Goal: Task Accomplishment & Management: Complete application form

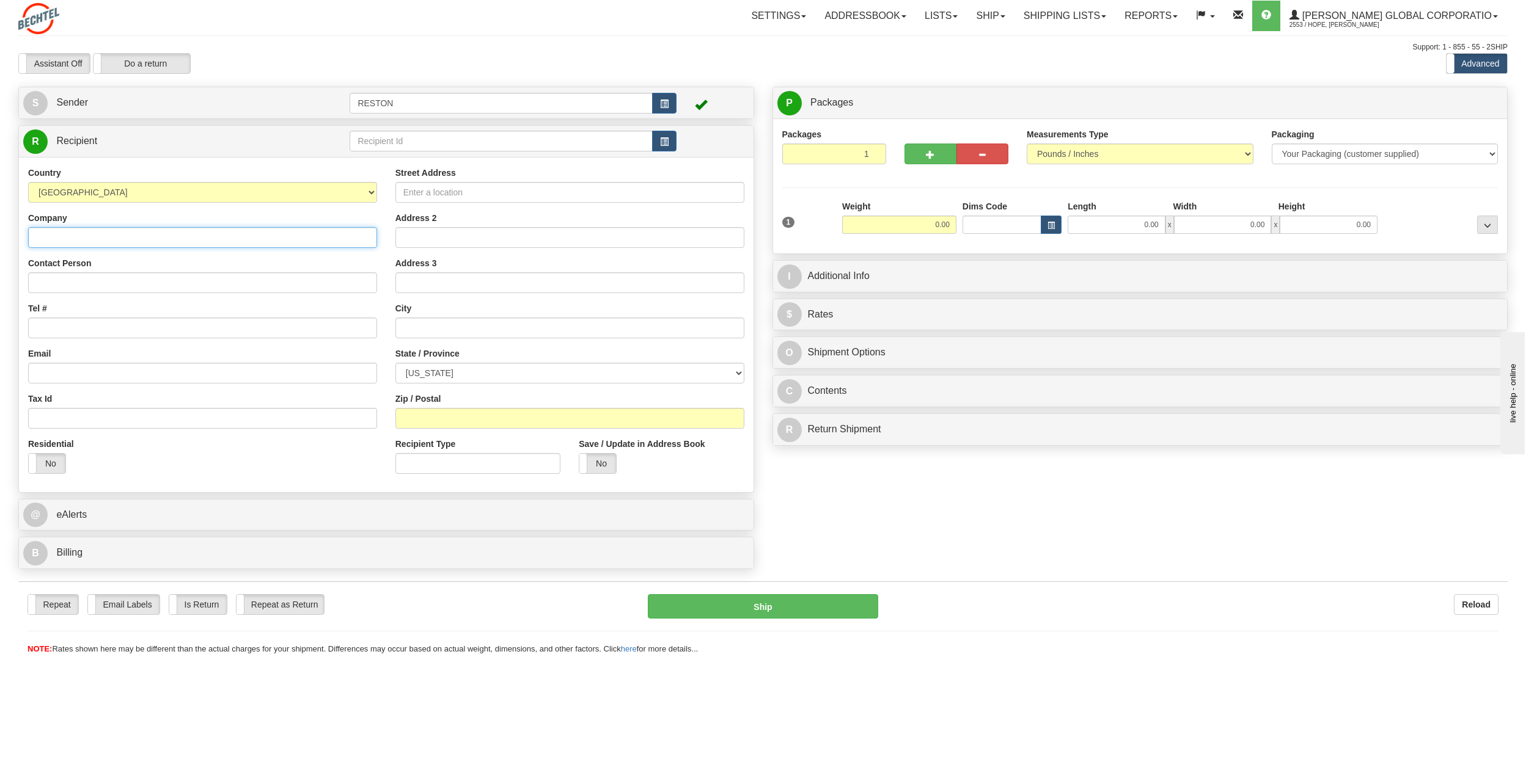
click at [191, 230] on input "Company" at bounding box center [202, 238] width 349 height 21
type input "Notary and Authentications Division Secretary of the Commonwealth"
type input "Office of the Governor"
type input "[STREET_ADDRESS]"
type input "1st Floor"
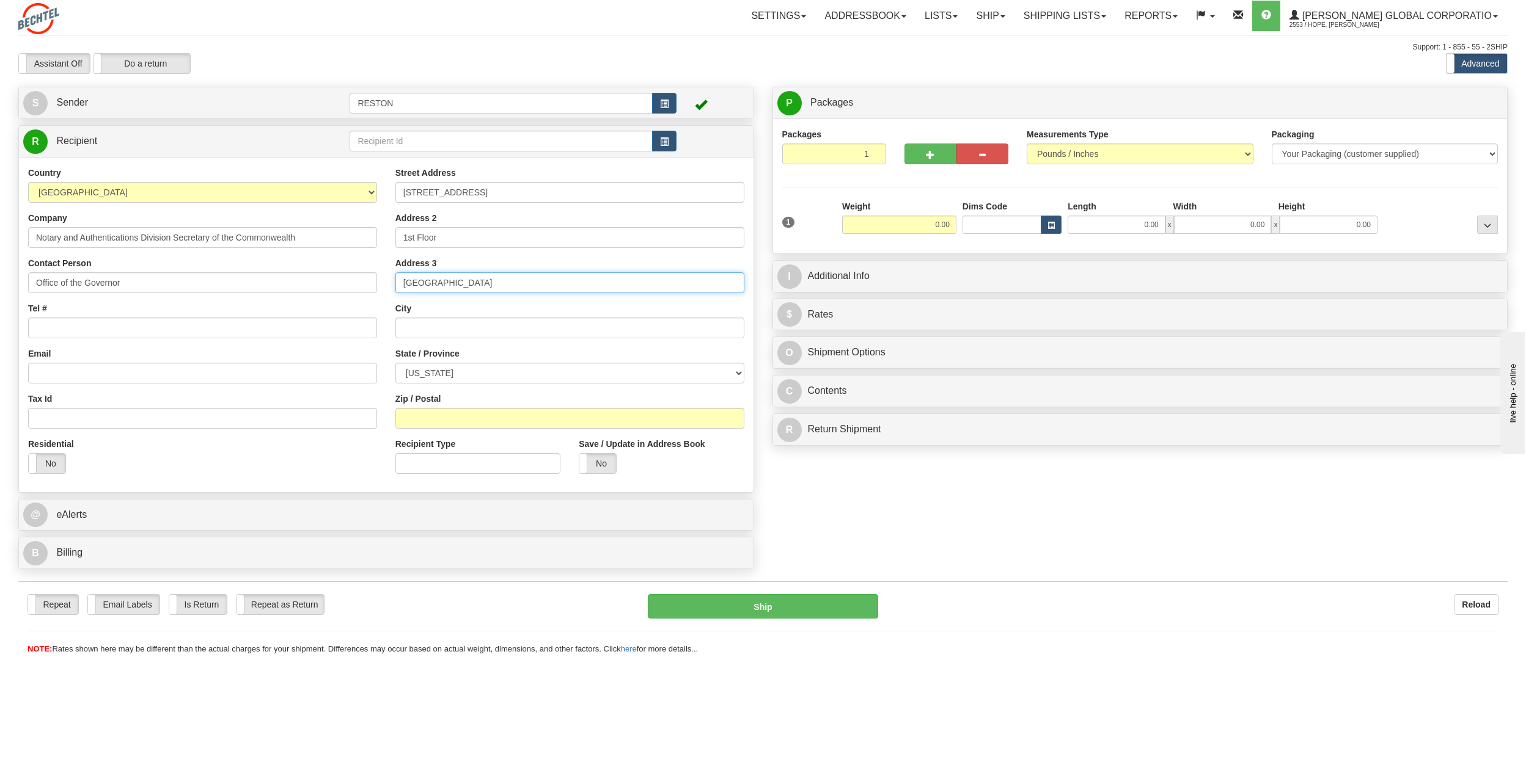
type input "[GEOGRAPHIC_DATA]"
select select "VA"
type input "23219"
click at [1487, 153] on select "Your Packaging (customer supplied) Envelope (carrier supplied) Pack (carrier su…" at bounding box center [1384, 154] width 227 height 21
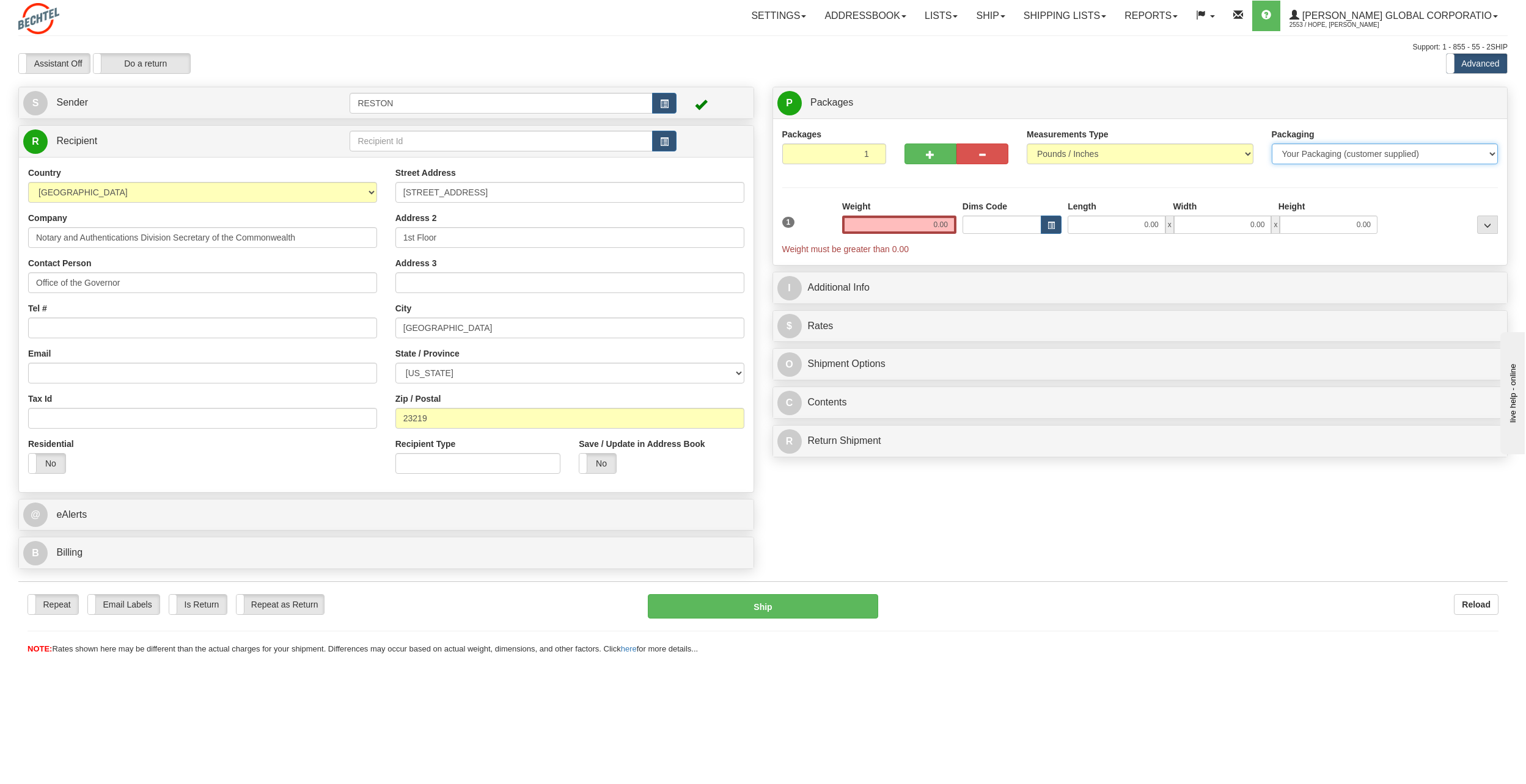
select select "2"
click at [1271, 144] on select "Your Packaging (customer supplied) Envelope (carrier supplied) Pack (carrier su…" at bounding box center [1384, 154] width 227 height 21
drag, startPoint x: 907, startPoint y: 224, endPoint x: 964, endPoint y: 227, distance: 57.1
click at [964, 227] on div "1 Weight 0.00 Dims Code 0 x" at bounding box center [1140, 227] width 722 height 55
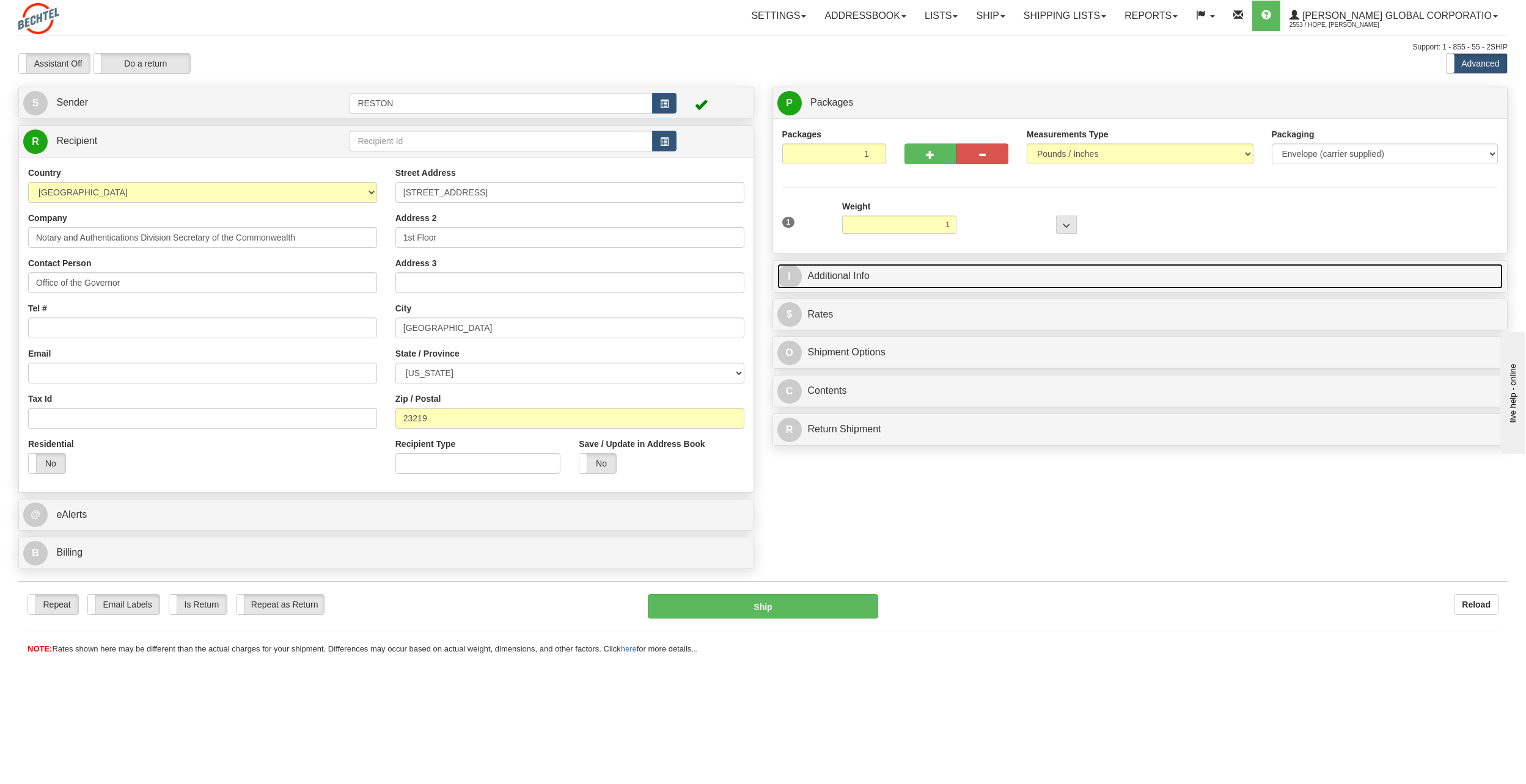
type input "1.00"
drag, startPoint x: 794, startPoint y: 276, endPoint x: 806, endPoint y: 276, distance: 12.0
click at [794, 276] on span "I" at bounding box center [789, 276] width 24 height 24
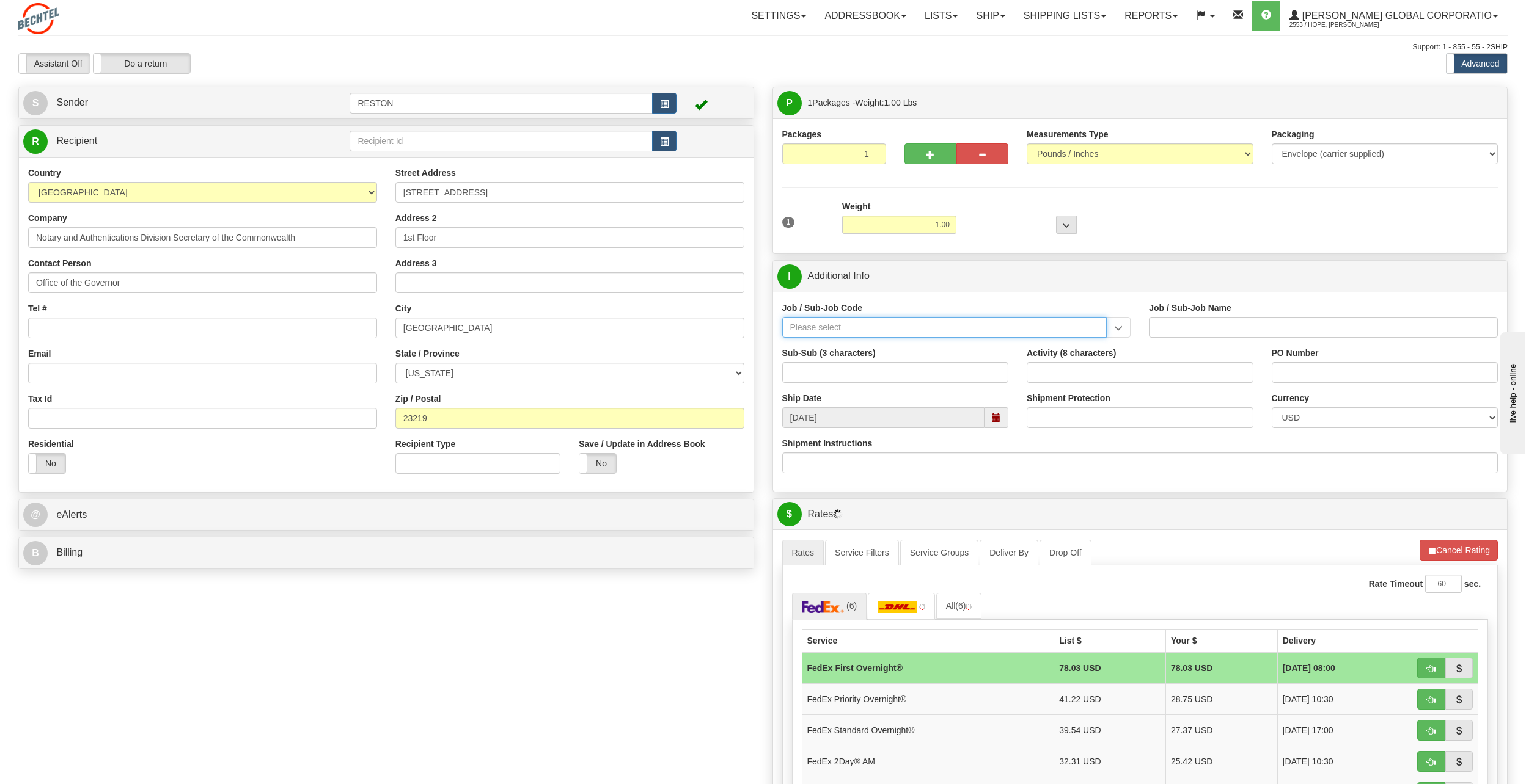
click at [1032, 330] on input "Job / Sub-Job Code" at bounding box center [944, 328] width 325 height 21
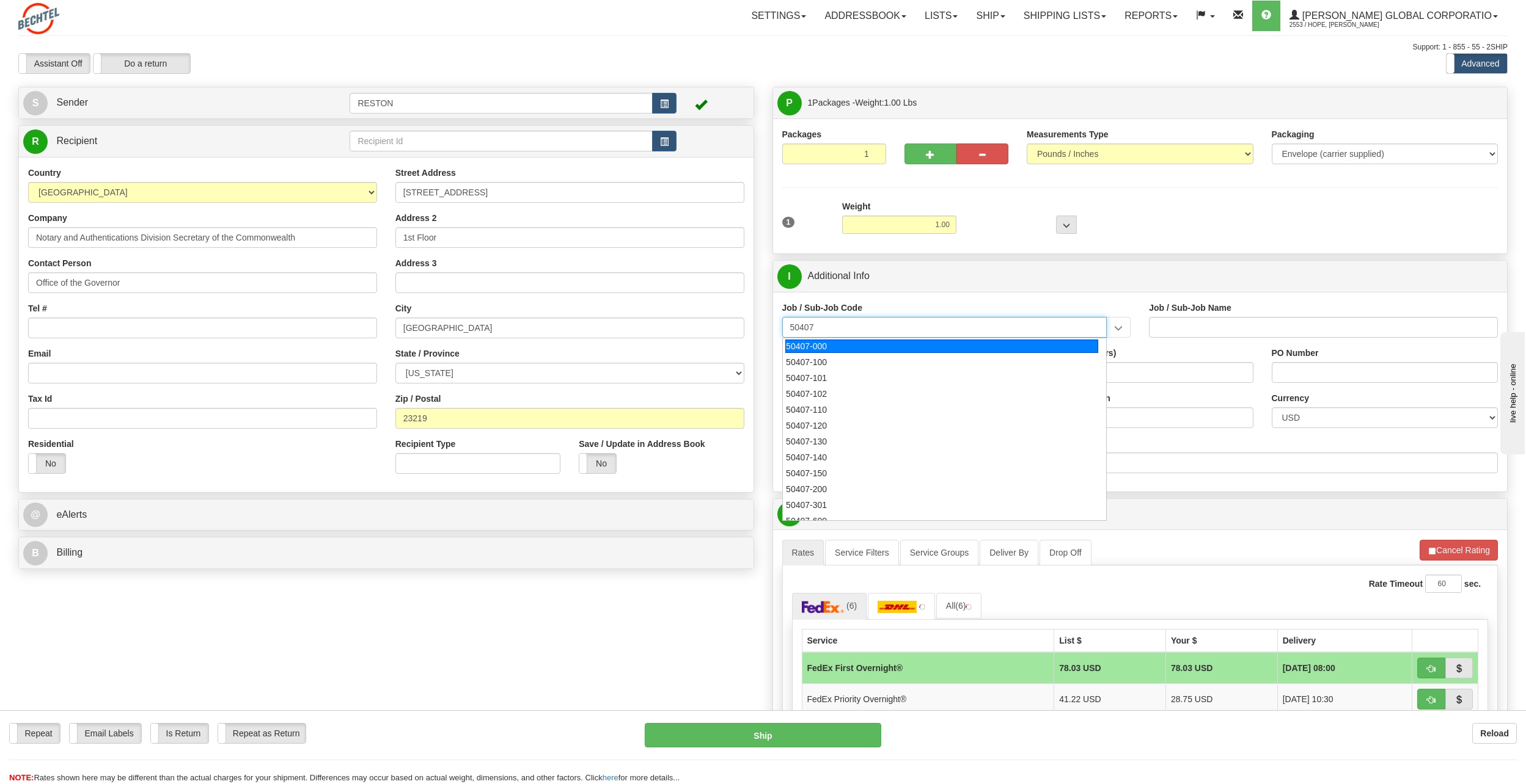
click at [943, 346] on div "50407-000" at bounding box center [941, 346] width 313 height 14
type input "50407-000"
type input "LEGAL-50407 - LEGAL"
type input "50407-000"
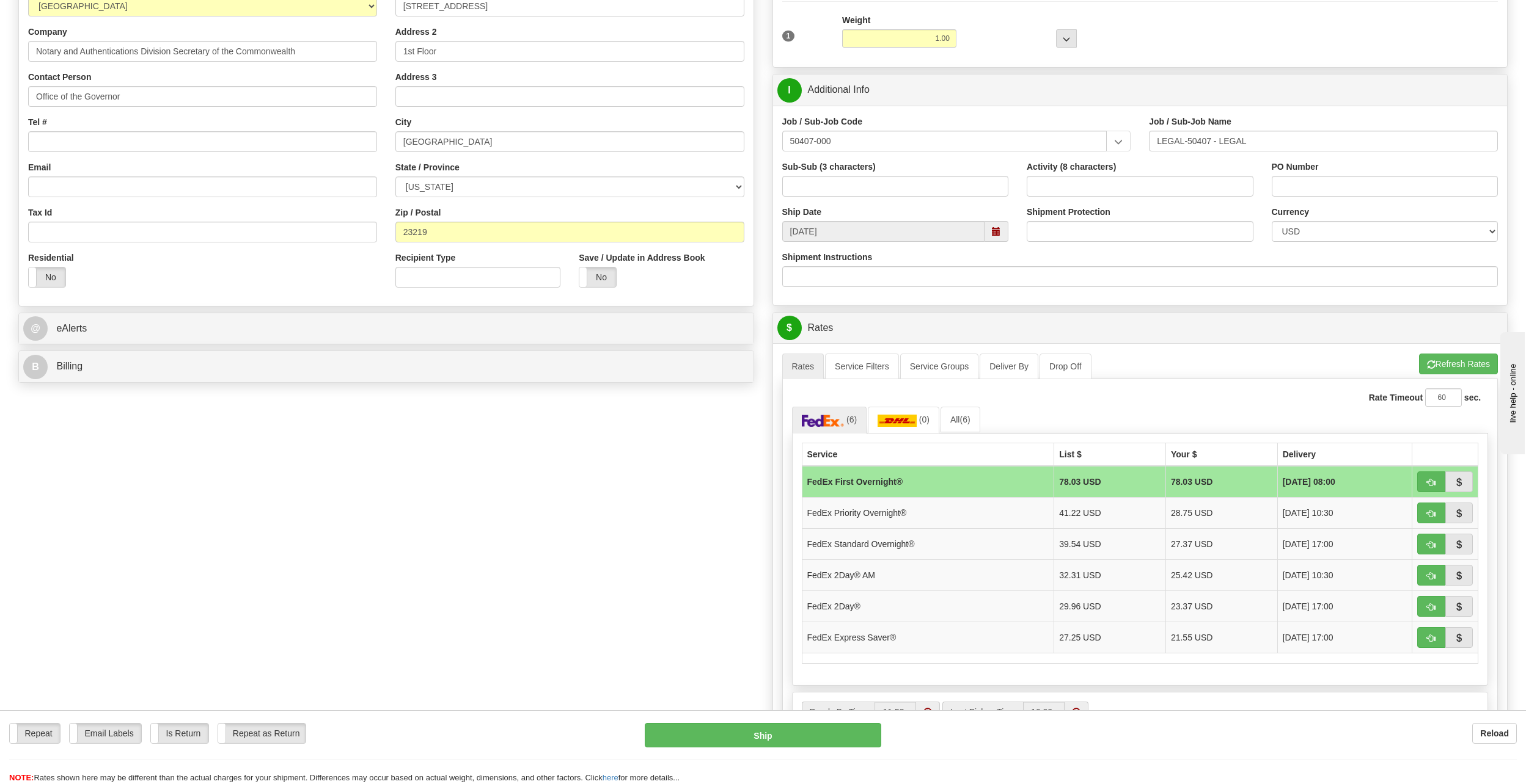
scroll to position [183, 0]
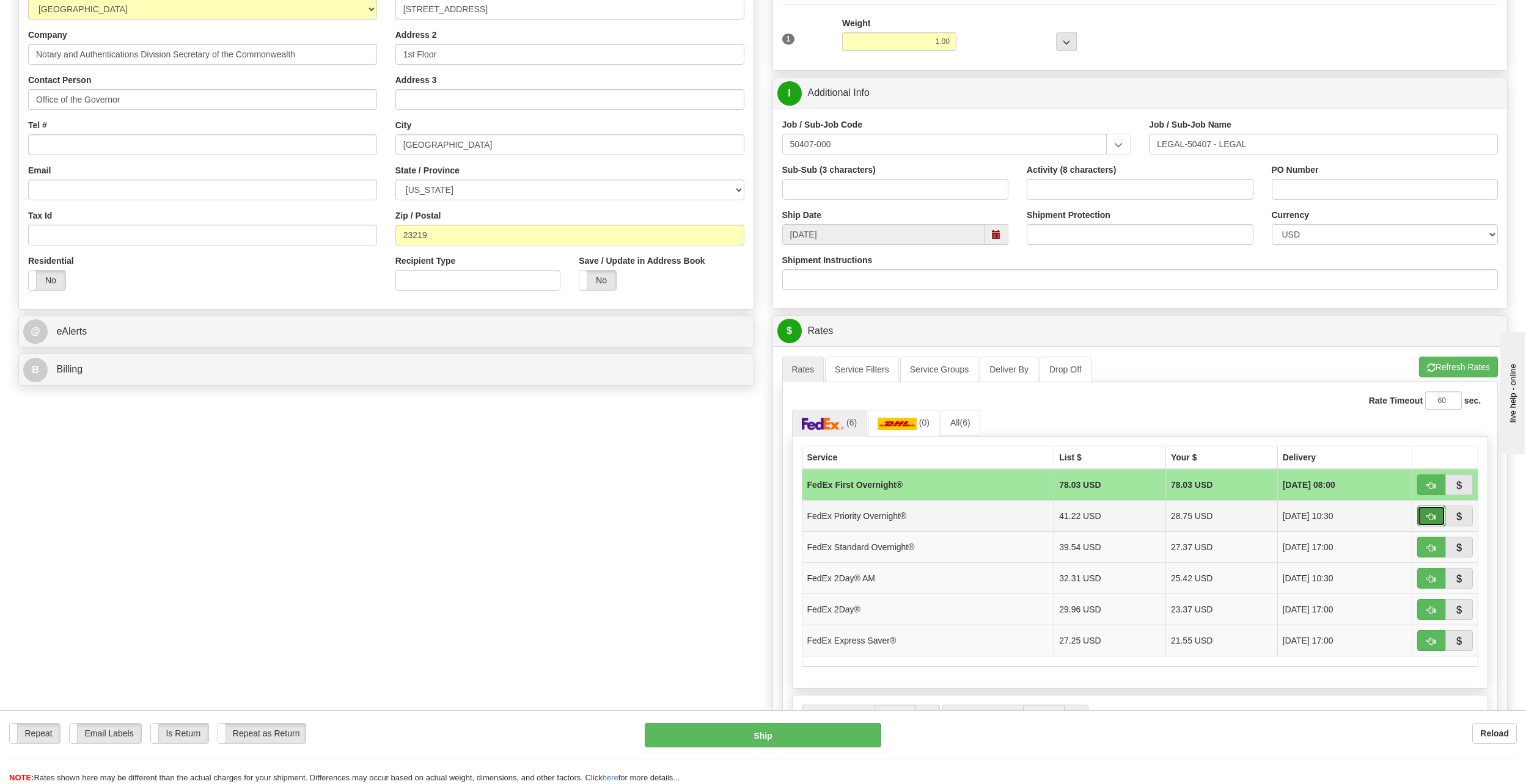
click at [1428, 517] on span "button" at bounding box center [1430, 517] width 8 height 8
type input "01"
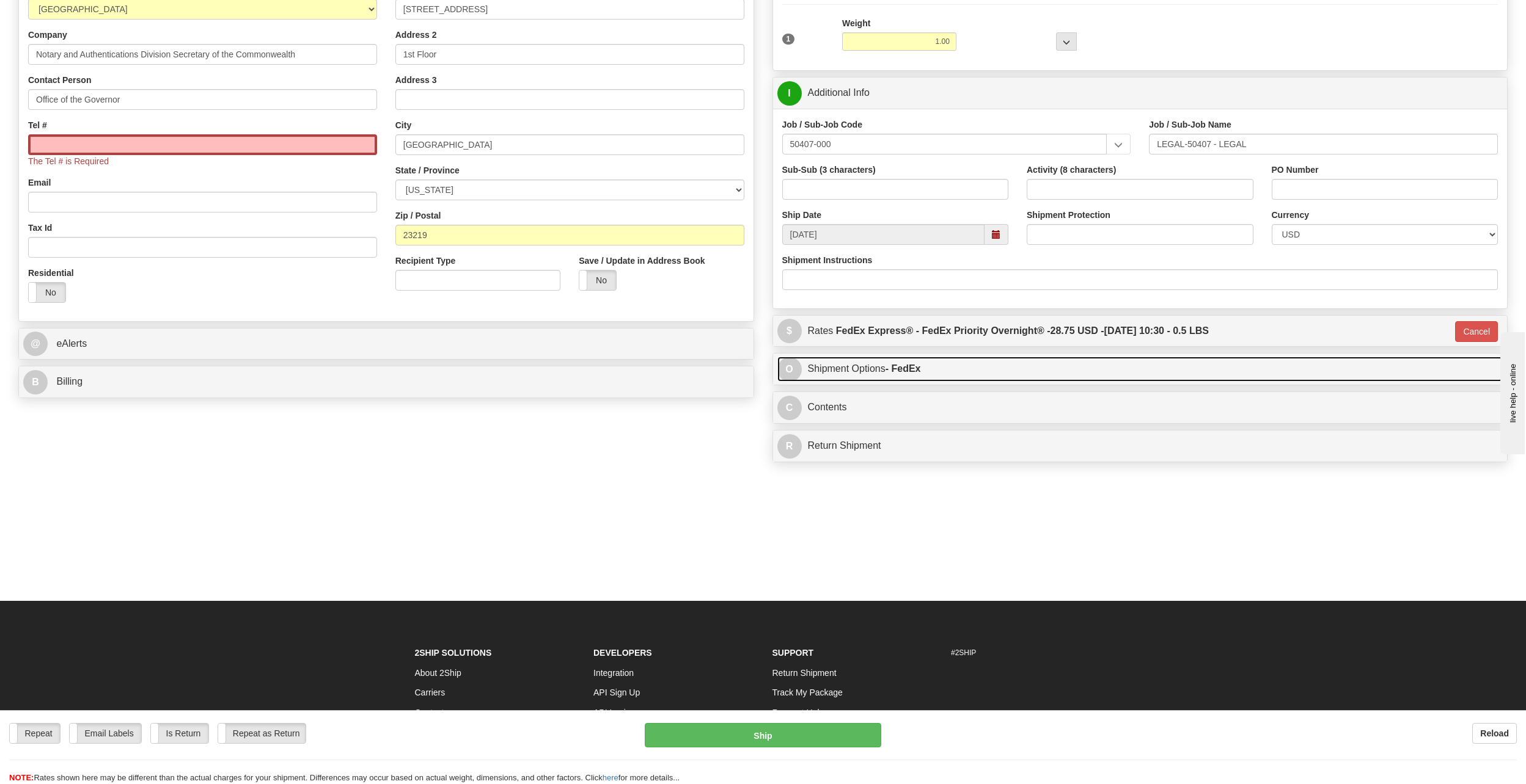
click at [786, 373] on span "O" at bounding box center [789, 369] width 24 height 24
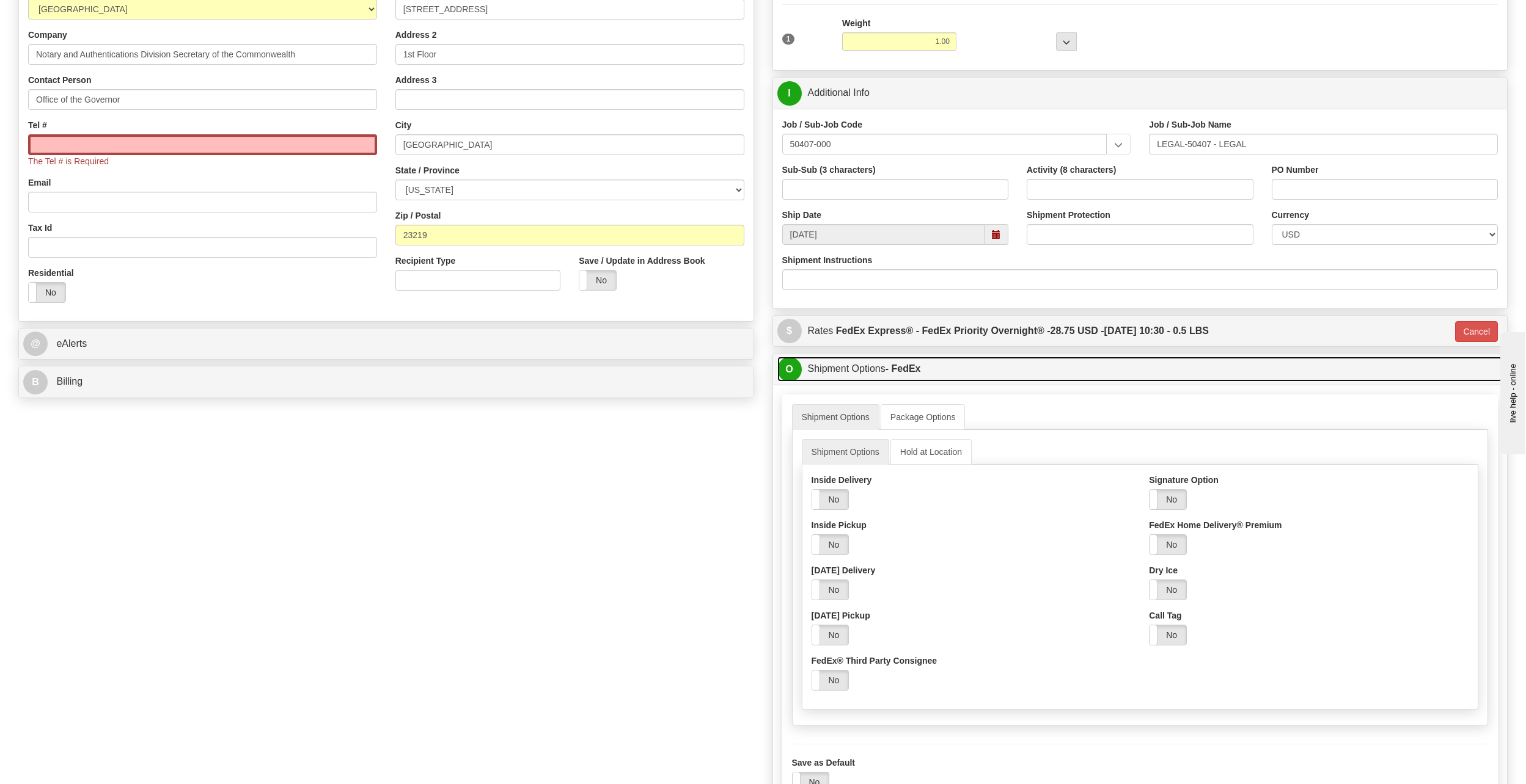
click at [790, 368] on span "O" at bounding box center [789, 369] width 24 height 24
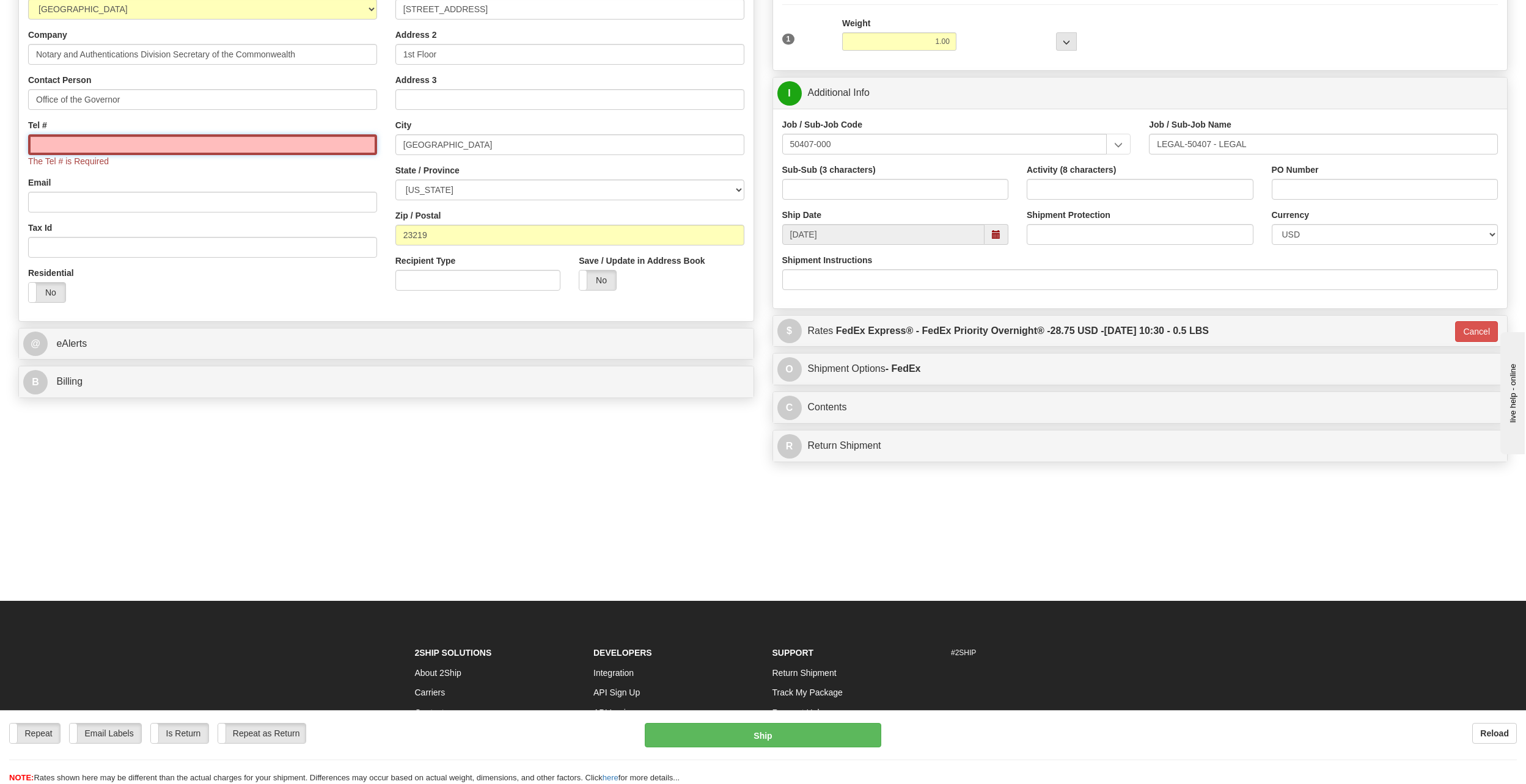
click at [103, 151] on input "Tel #" at bounding box center [202, 145] width 349 height 21
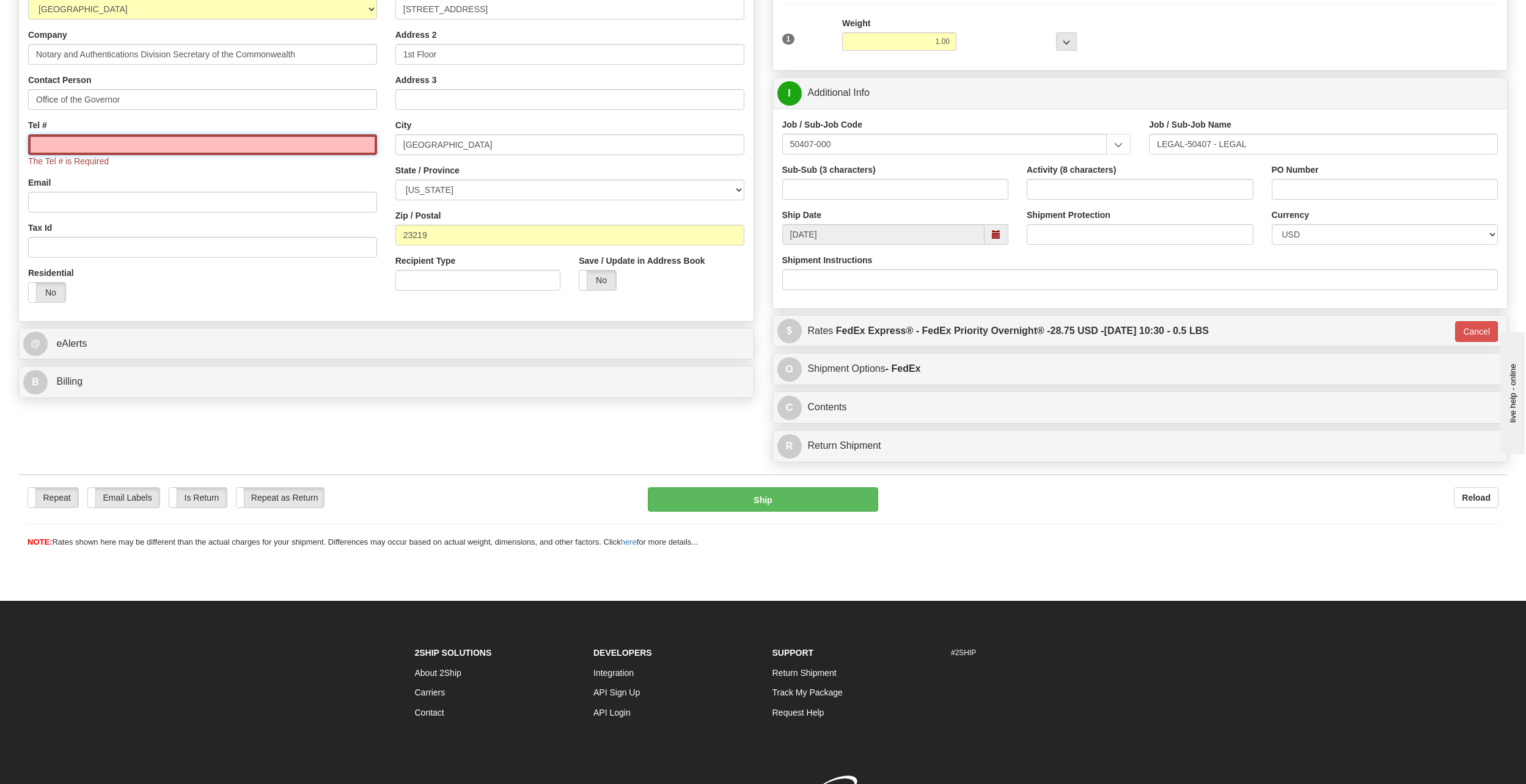
click at [132, 147] on input "Tel #" at bounding box center [202, 145] width 349 height 21
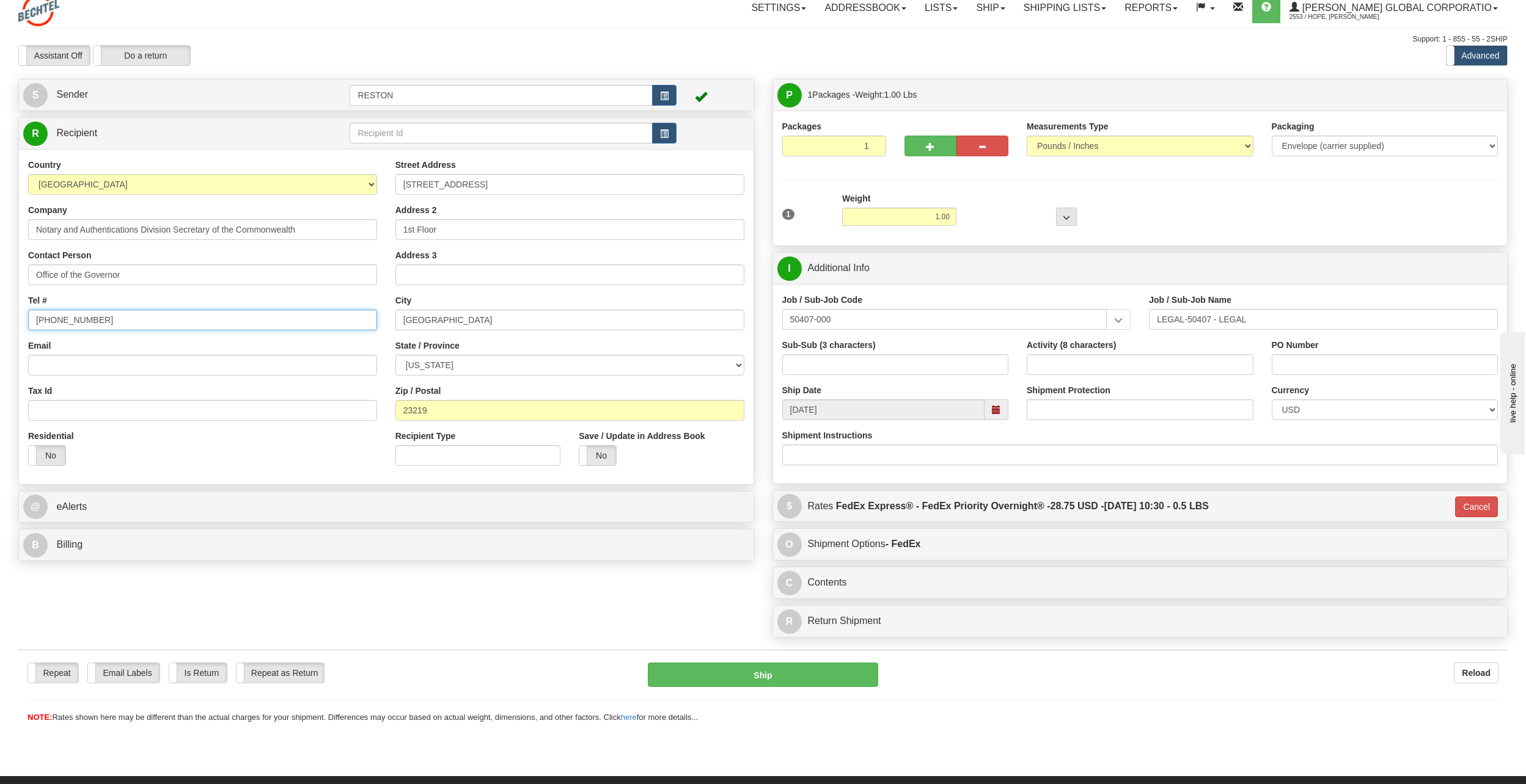
scroll to position [0, 0]
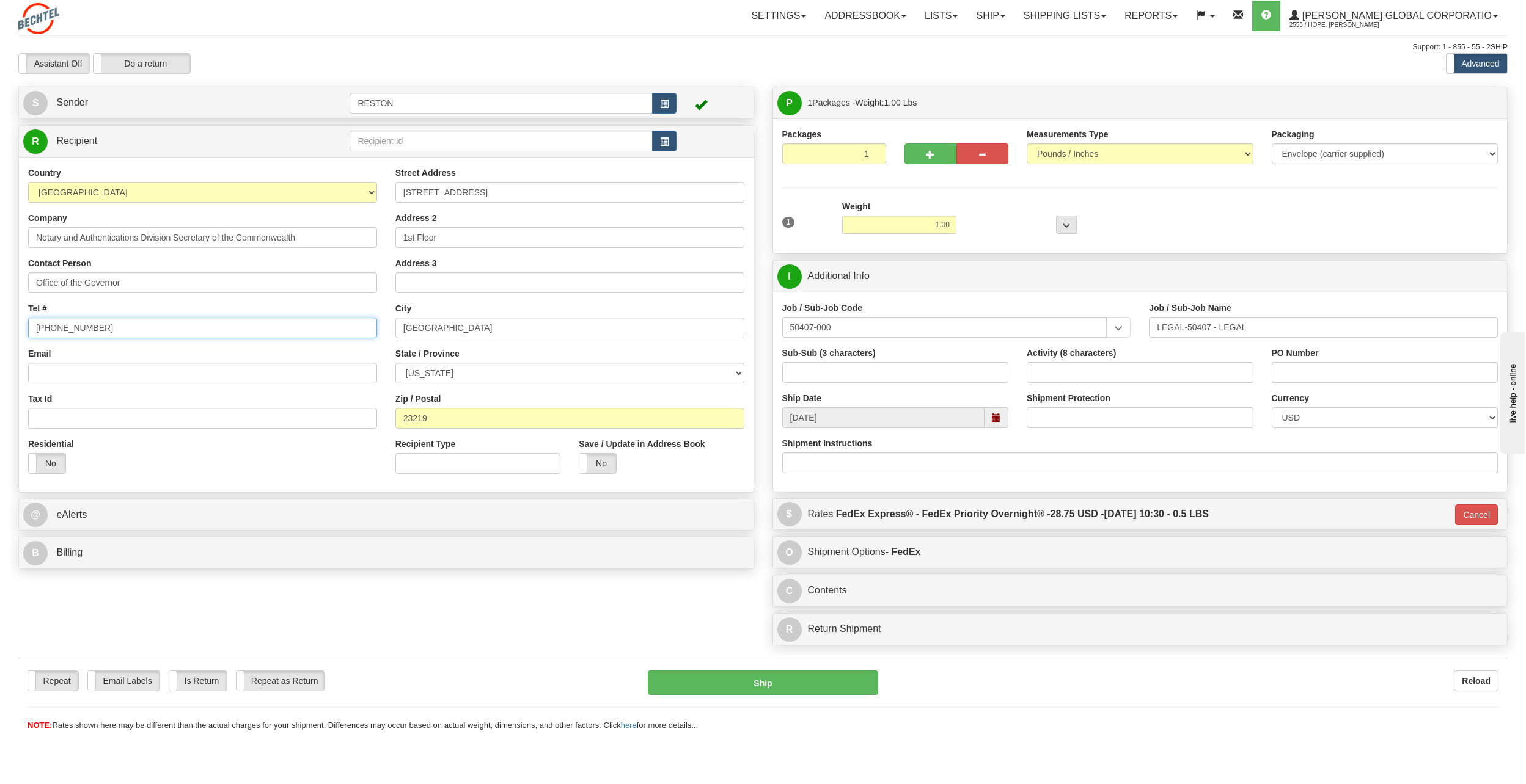
type input "[PHONE_NUMBER]"
click at [396, 145] on input "text" at bounding box center [500, 142] width 302 height 21
type input "N"
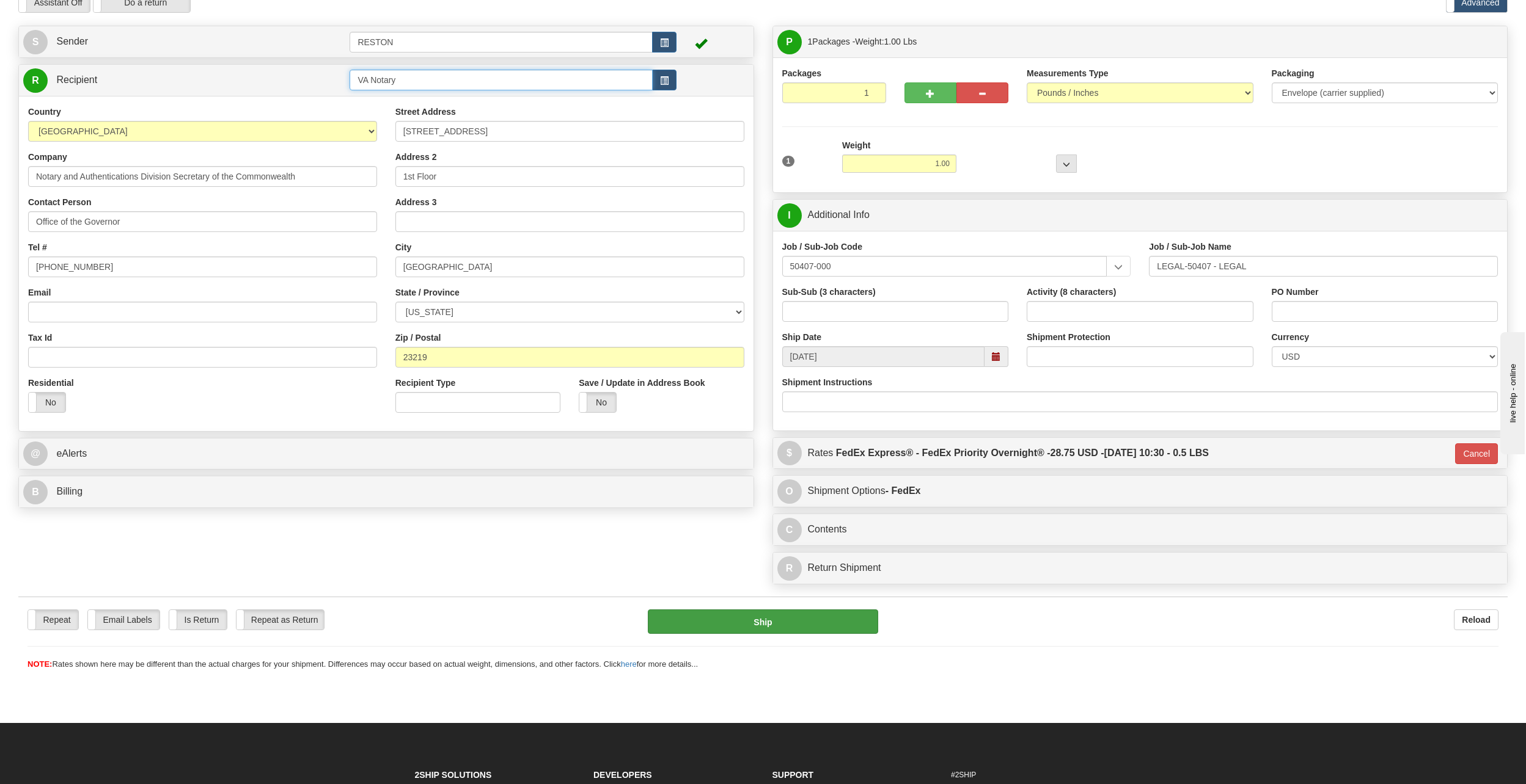
type input "VA Notary"
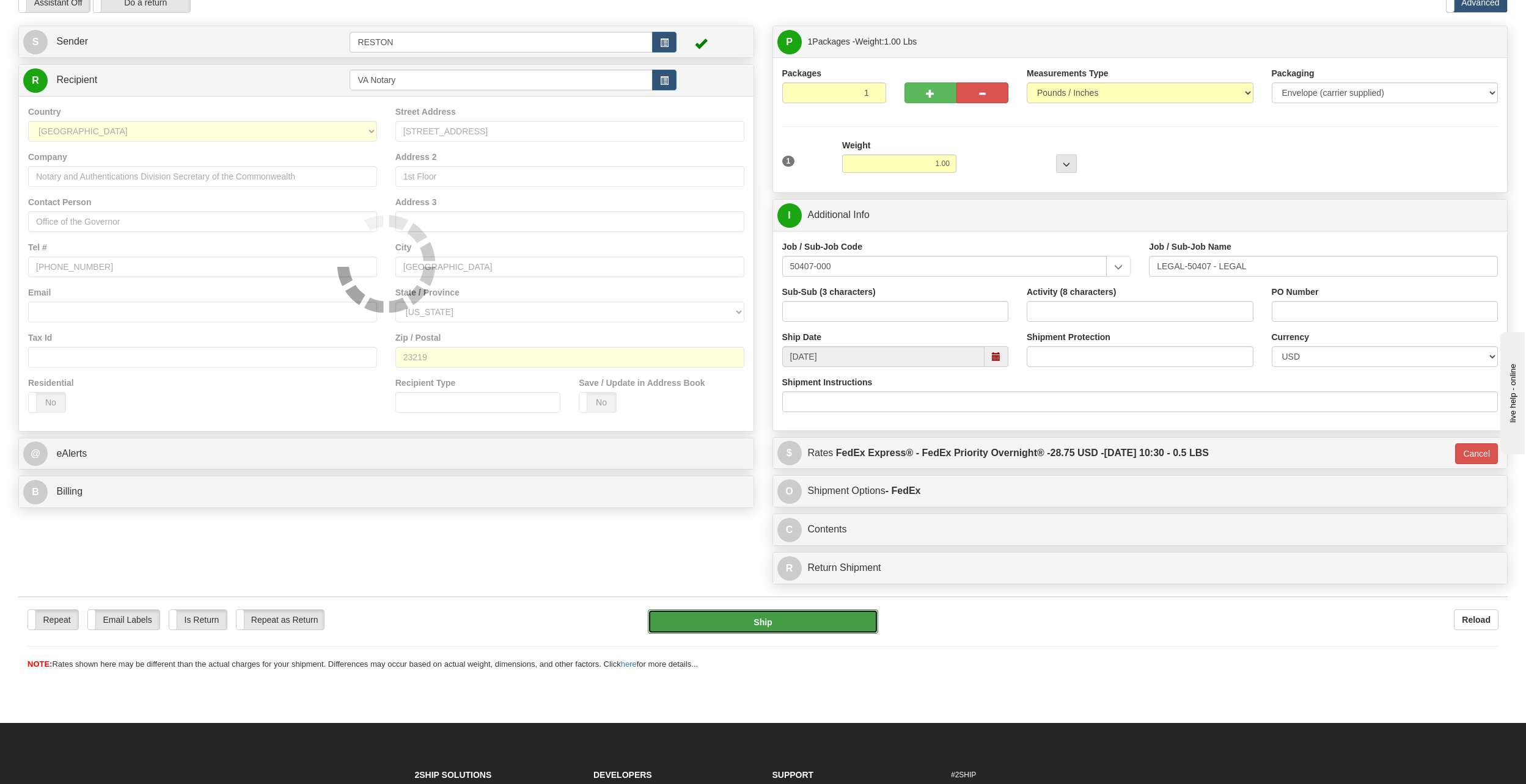
click at [762, 625] on button "Ship" at bounding box center [762, 621] width 230 height 24
type input "01"
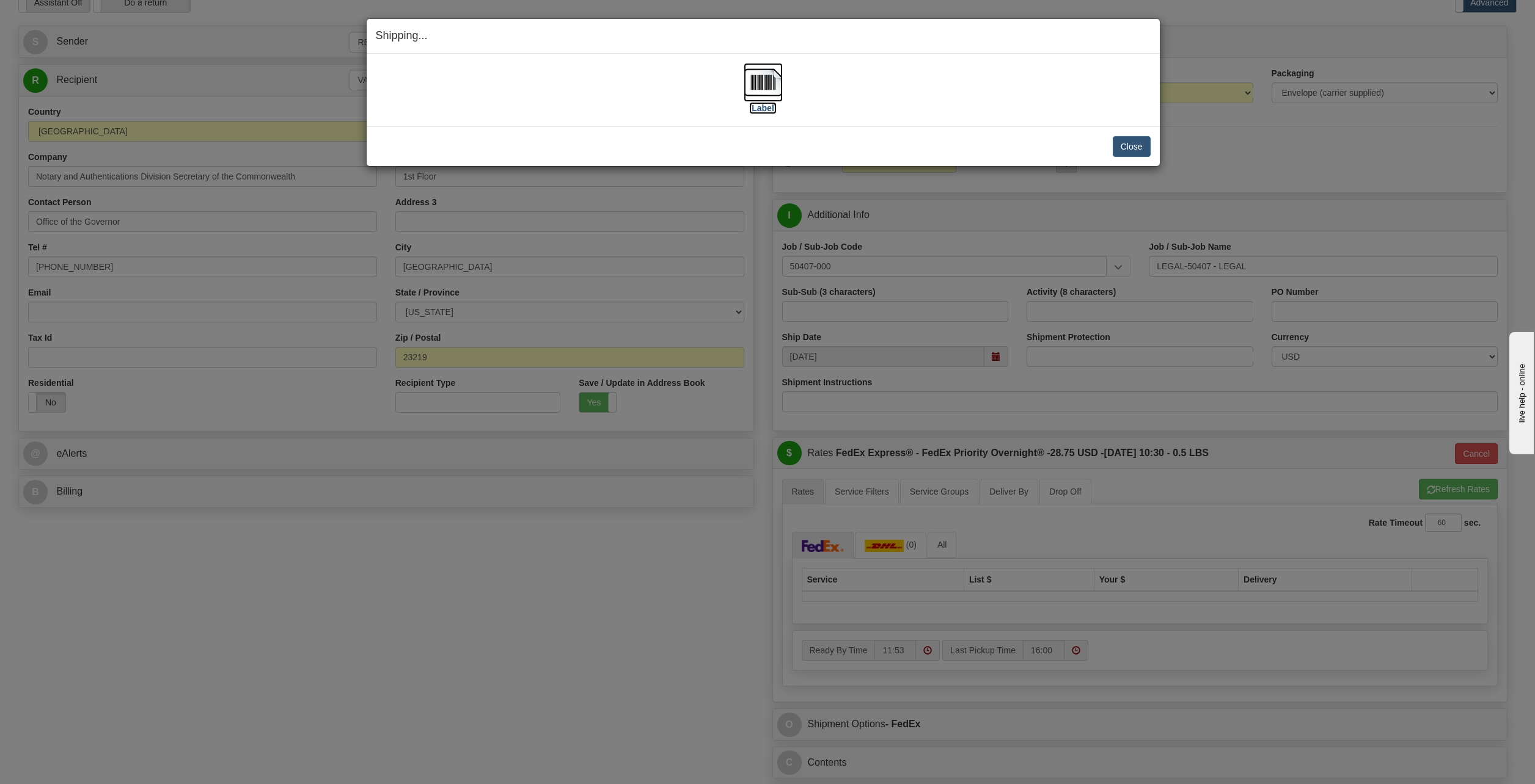
click at [758, 83] on img at bounding box center [763, 83] width 39 height 39
